Goal: Answer question/provide support

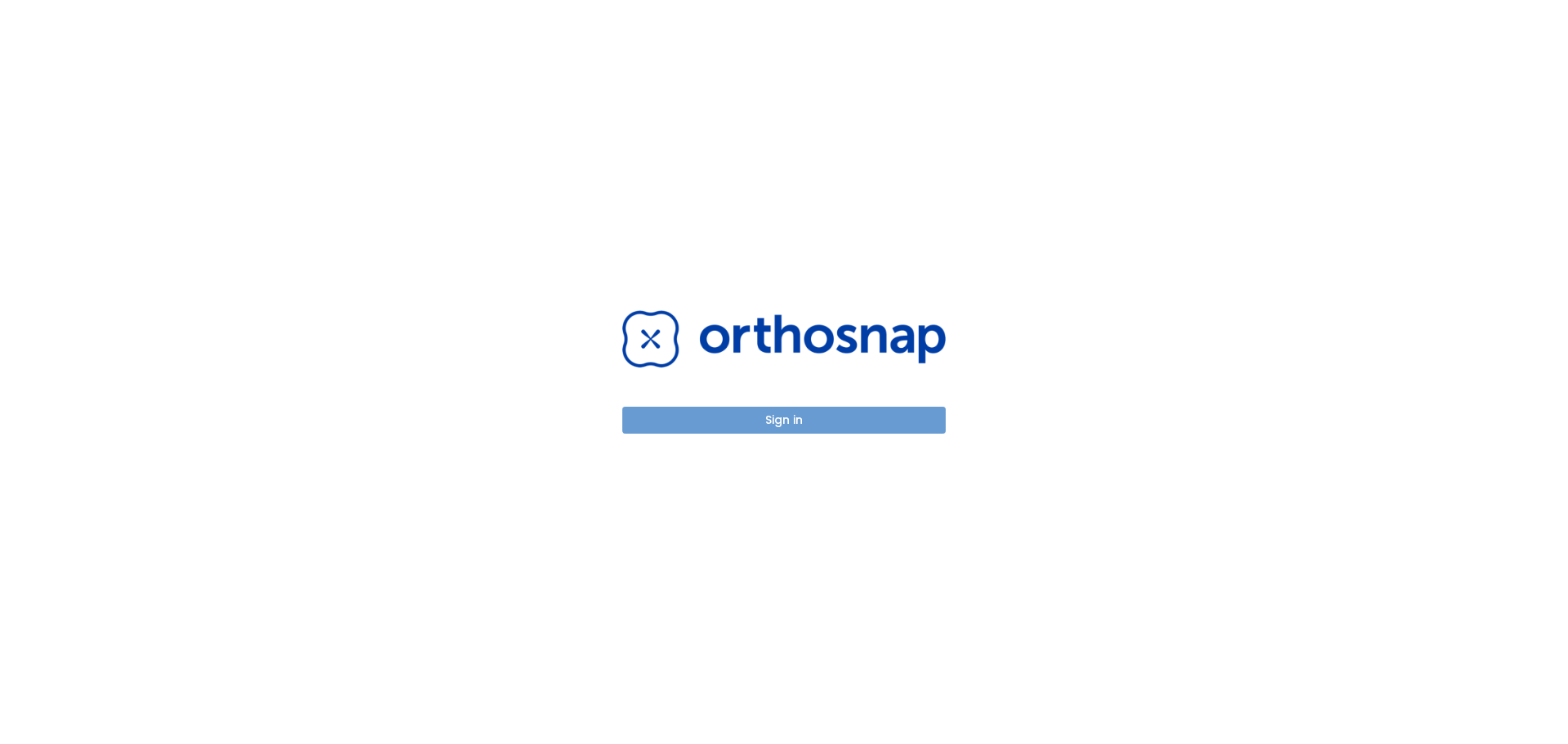
click at [813, 424] on button "Sign in" at bounding box center [784, 420] width 323 height 27
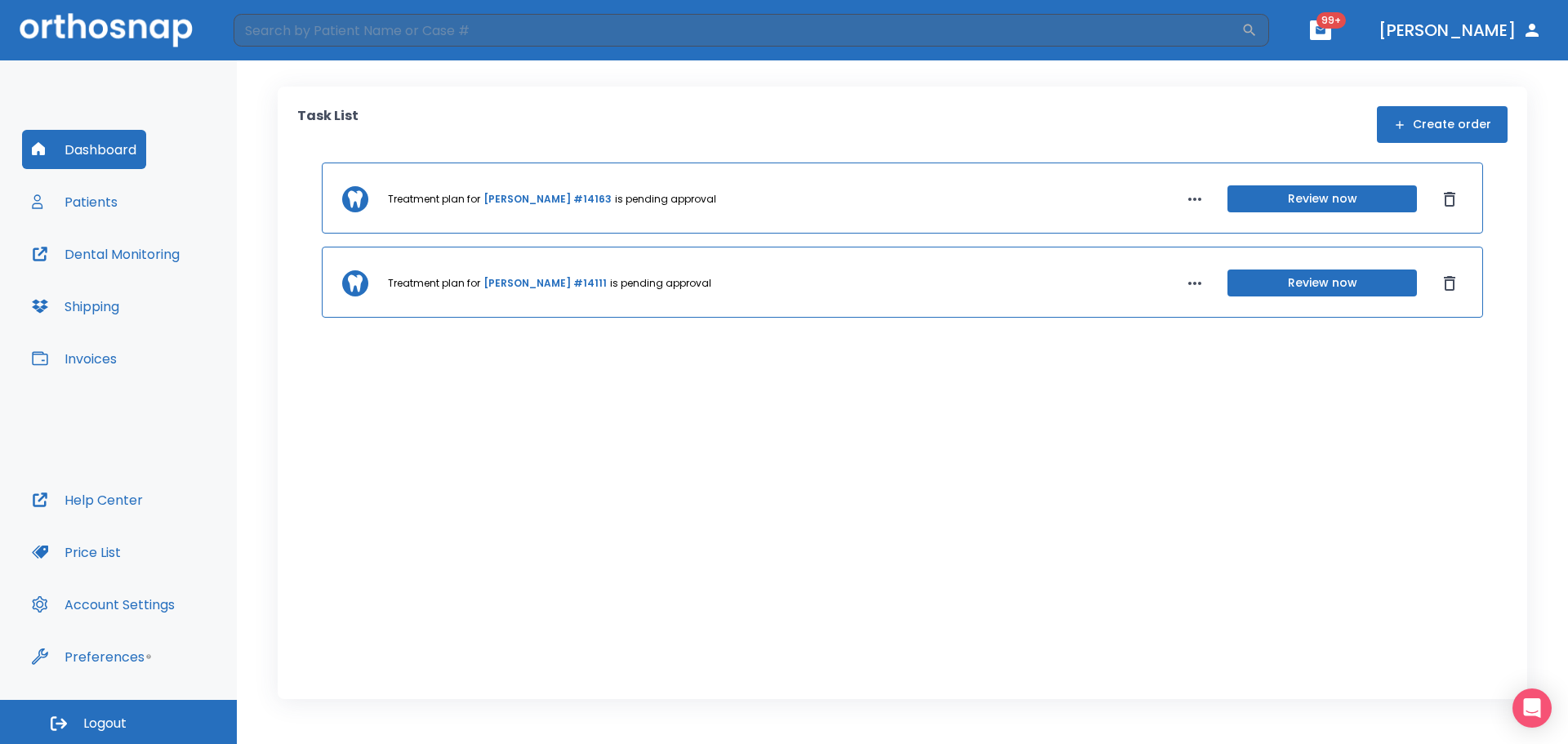
click at [101, 200] on button "Patients" at bounding box center [74, 201] width 105 height 39
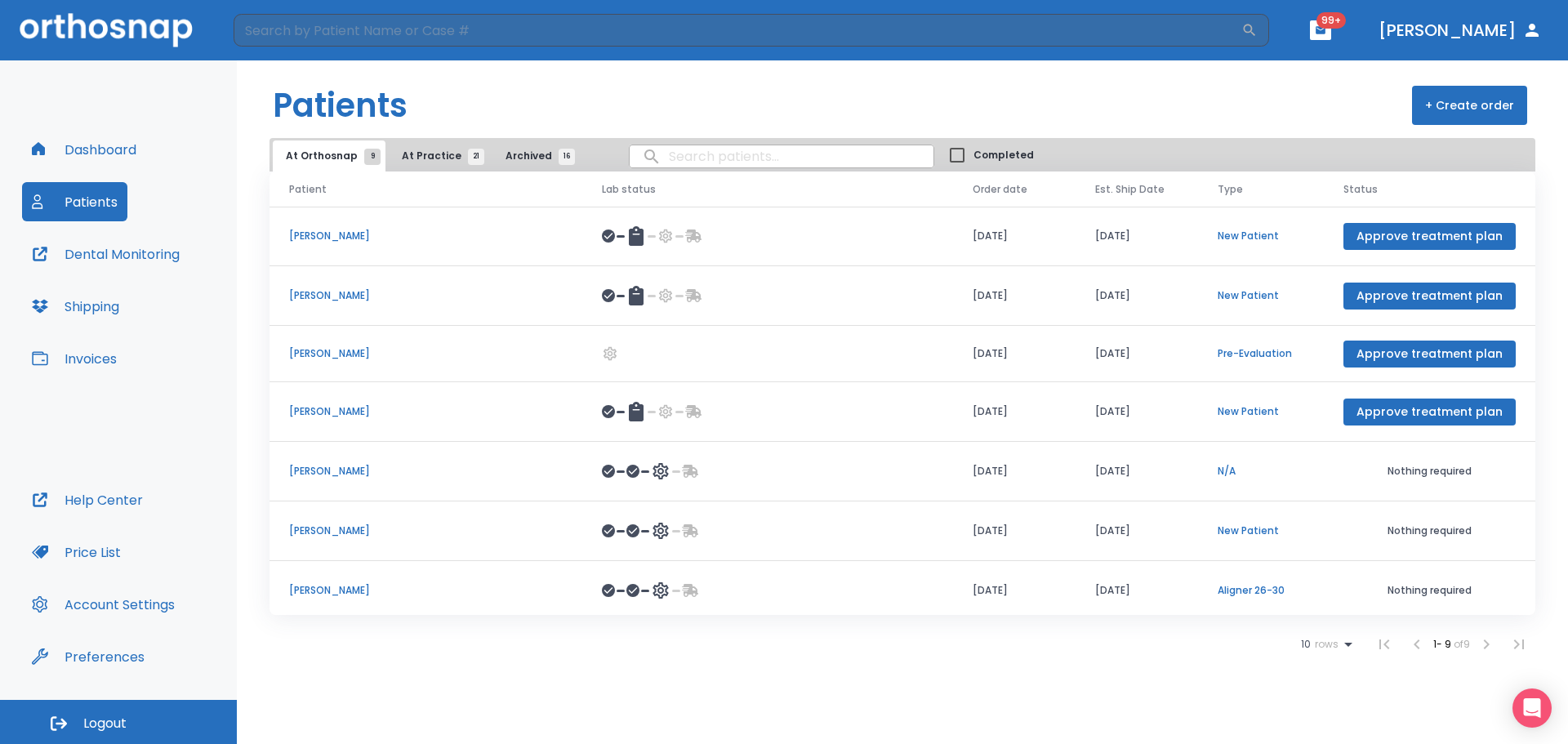
scroll to position [126, 0]
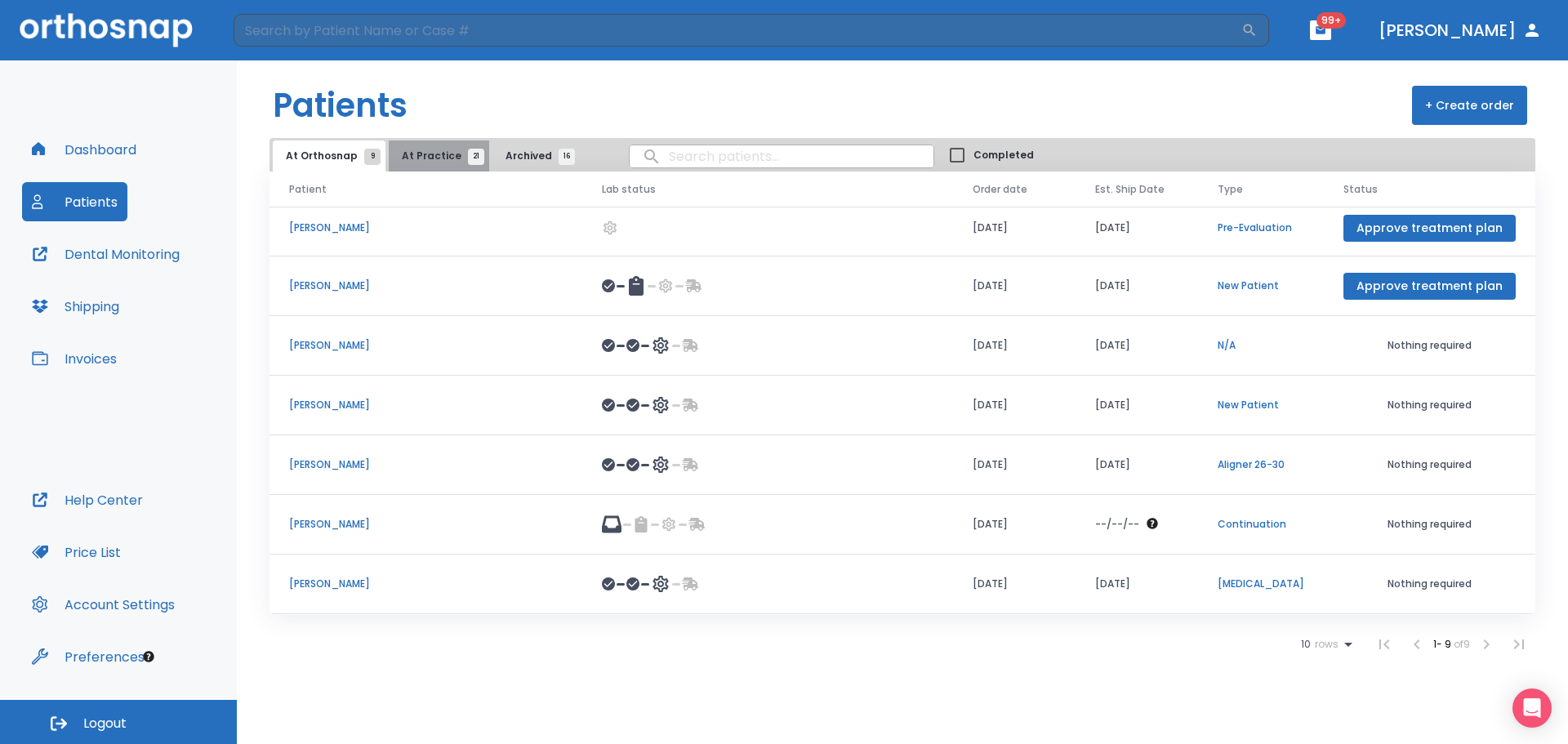
click at [438, 153] on span "At Practice 21" at bounding box center [439, 156] width 74 height 14
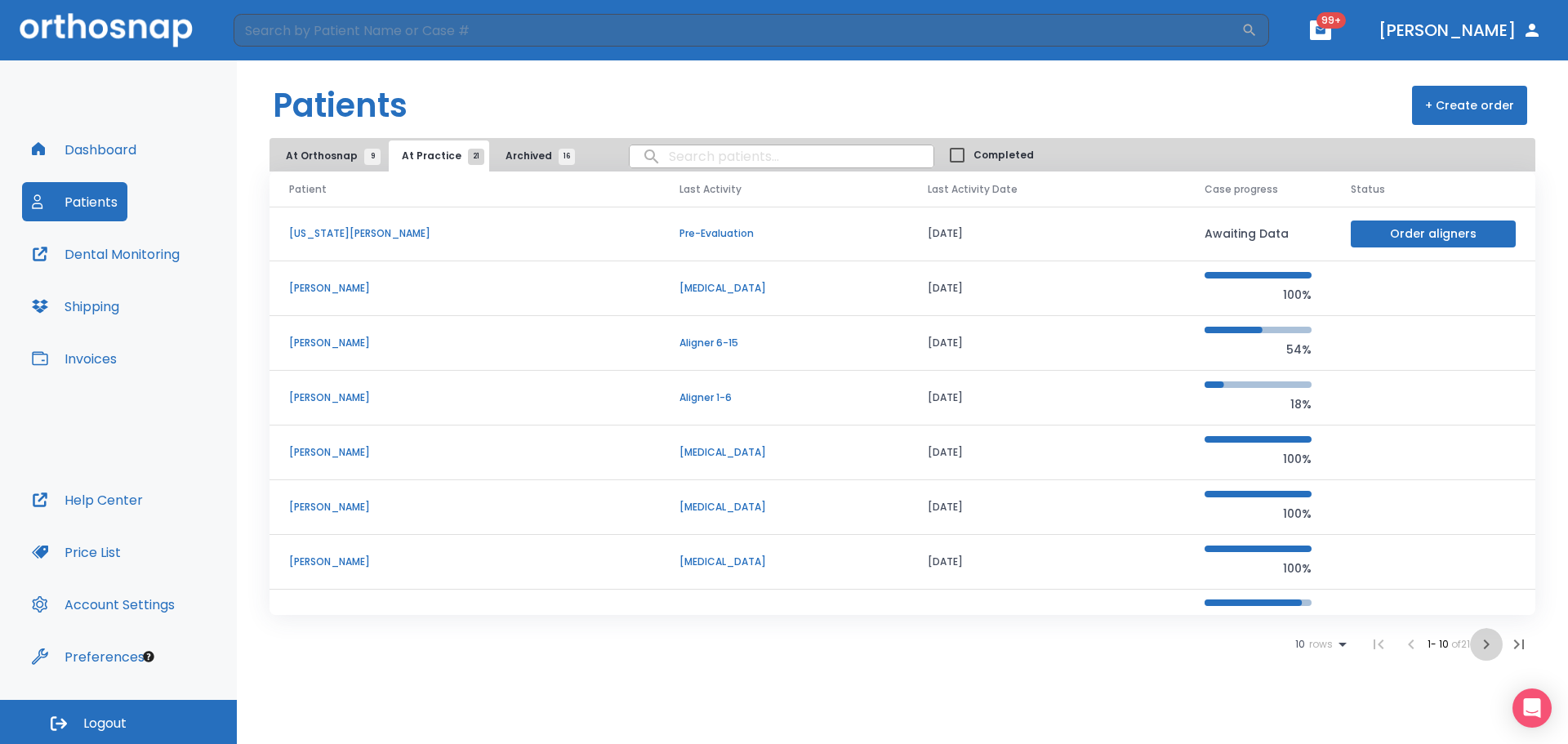
click at [1484, 638] on icon "button" at bounding box center [1487, 644] width 20 height 20
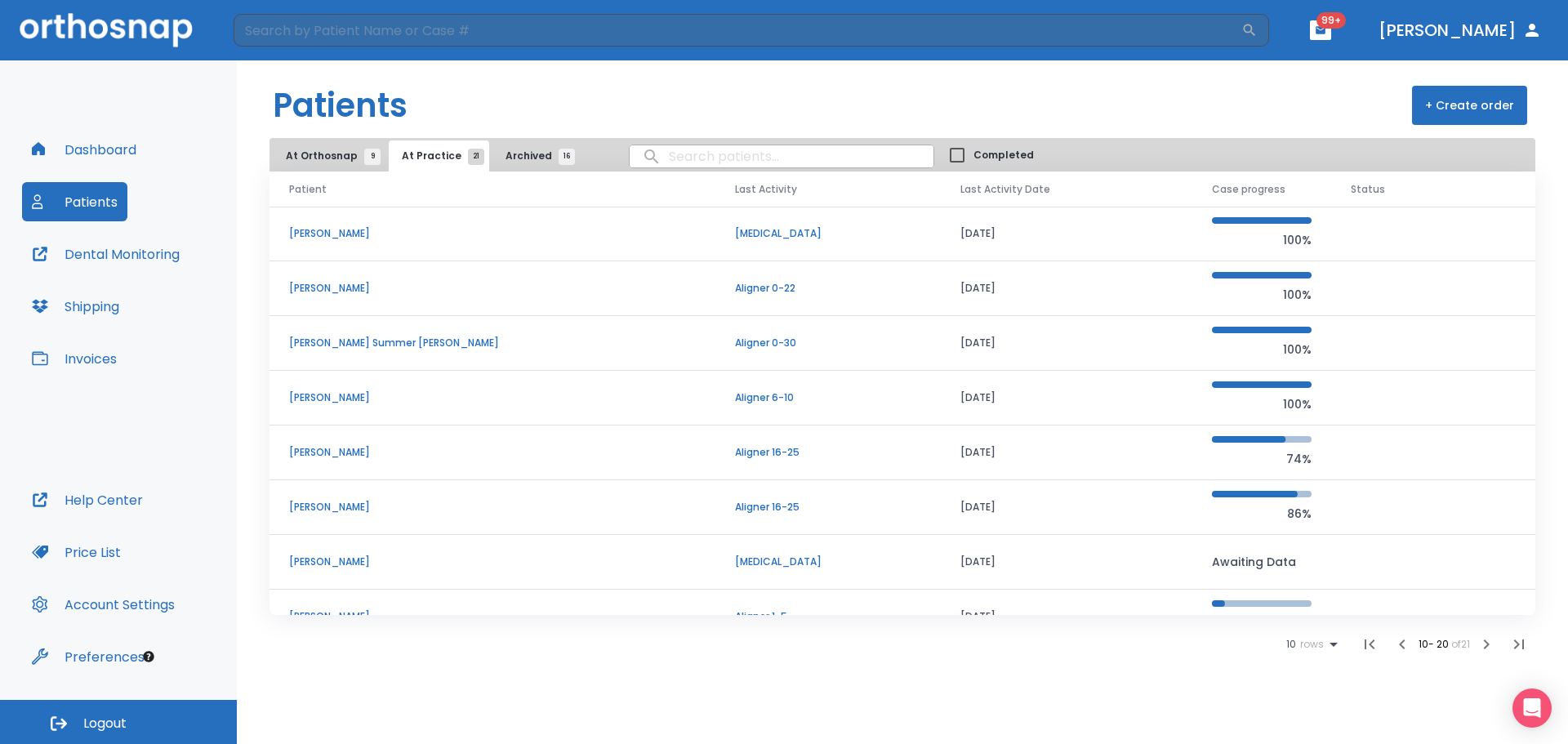
click at [347, 275] on td "[PERSON_NAME]" at bounding box center [492, 289] width 446 height 54
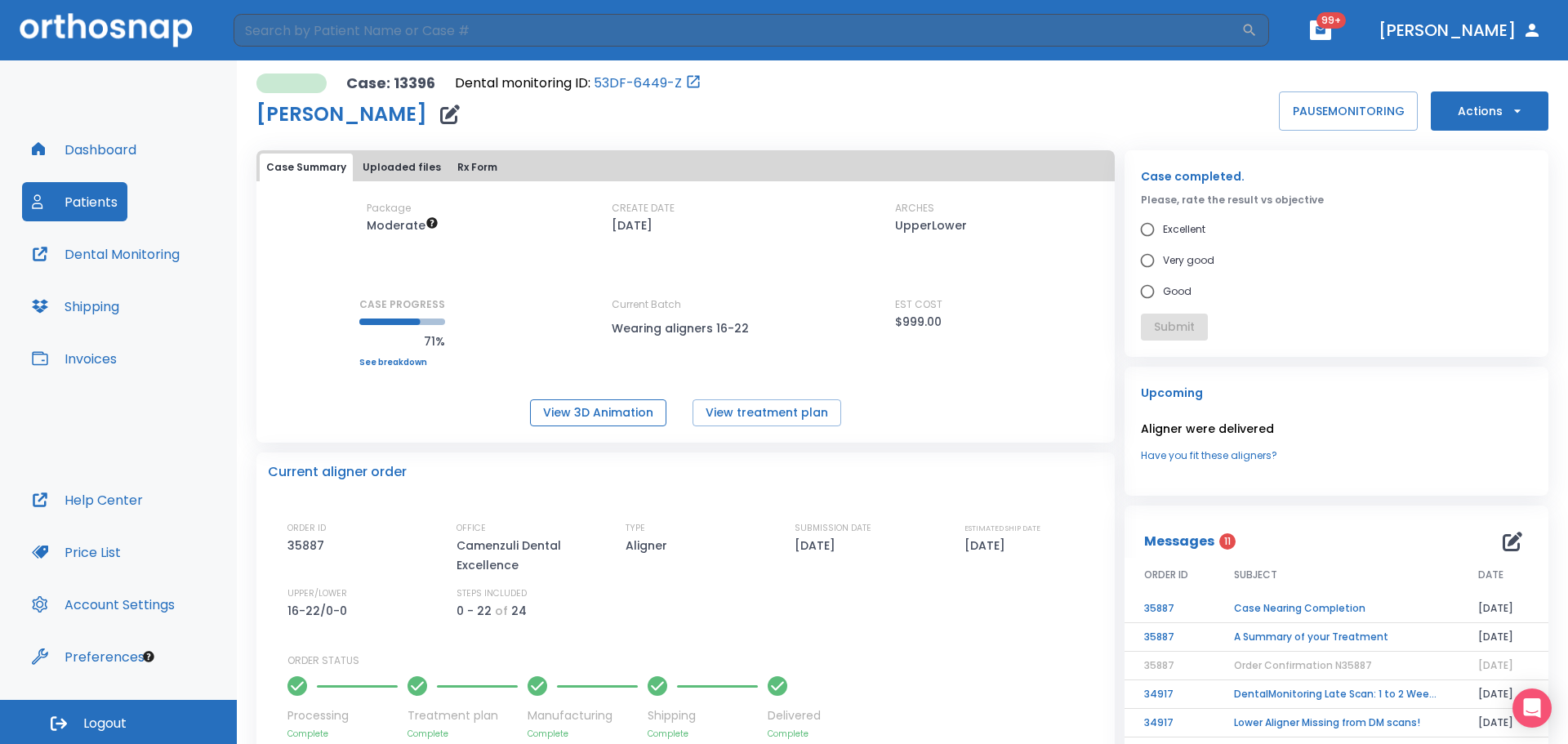
click at [623, 405] on button "View 3D Animation" at bounding box center [598, 413] width 137 height 27
click at [99, 262] on button "Dental Monitoring" at bounding box center [105, 253] width 167 height 39
click at [1503, 542] on icon "button" at bounding box center [1513, 542] width 20 height 20
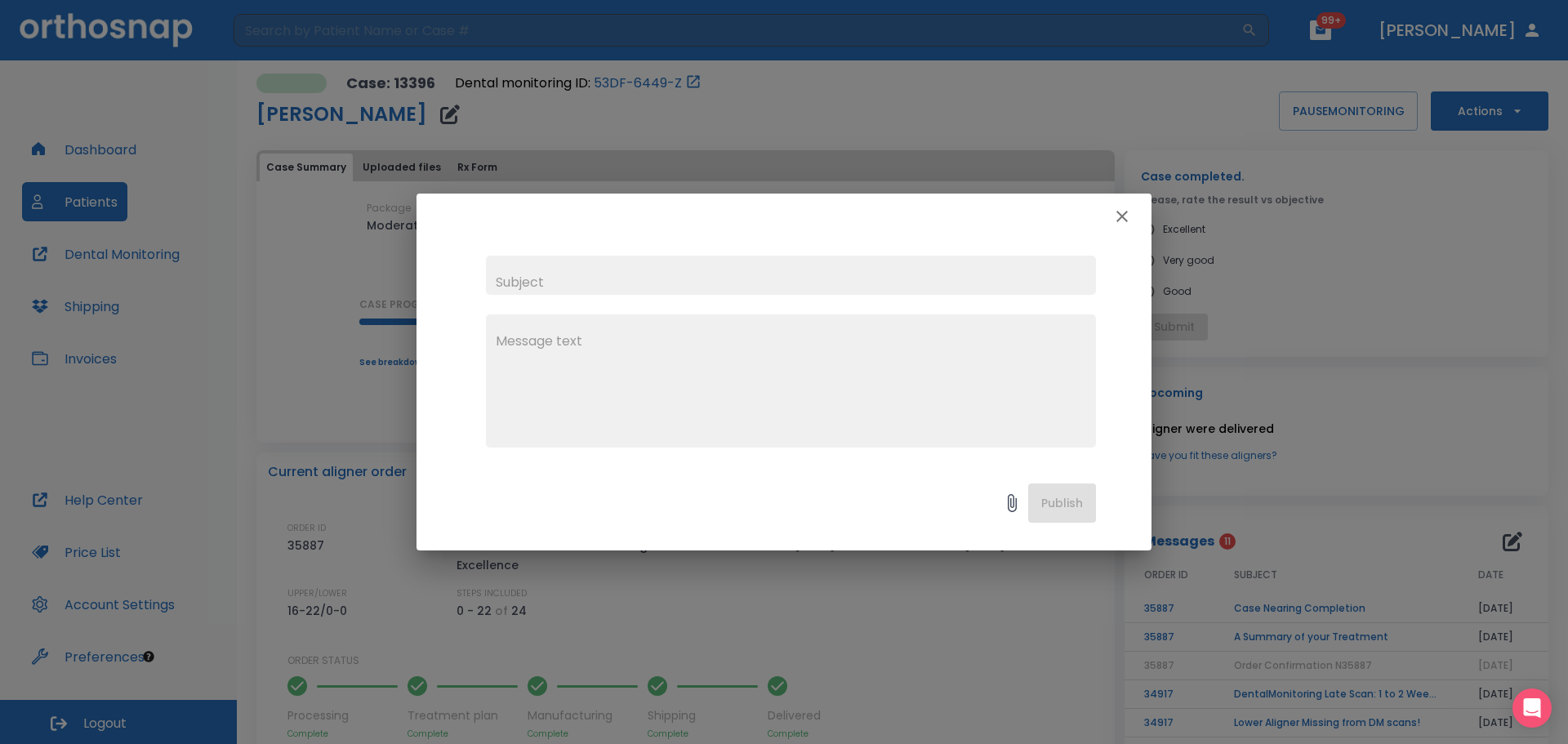
click at [564, 277] on input "text" at bounding box center [791, 274] width 610 height 39
click at [542, 281] on input "Need nw lower" at bounding box center [791, 274] width 610 height 39
type input "Need new lower"
drag, startPoint x: 568, startPoint y: 365, endPoint x: 569, endPoint y: 352, distance: 13.0
click at [569, 352] on textarea at bounding box center [791, 387] width 591 height 113
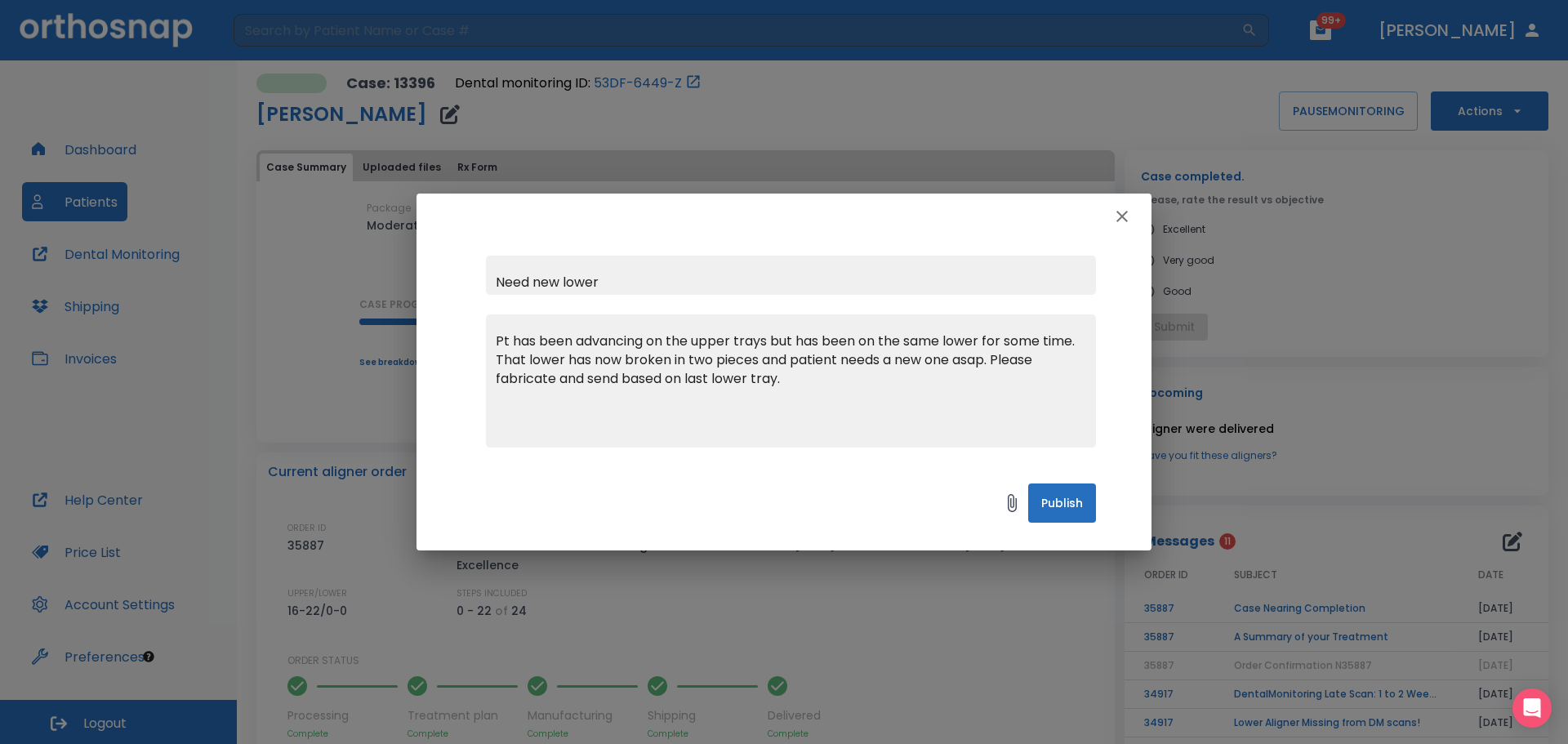
type textarea "Pt has been advancing on the upper trays but has been on the same lower for som…"
click at [1071, 503] on button "Publish" at bounding box center [1061, 502] width 68 height 39
